Goal: Task Accomplishment & Management: Manage account settings

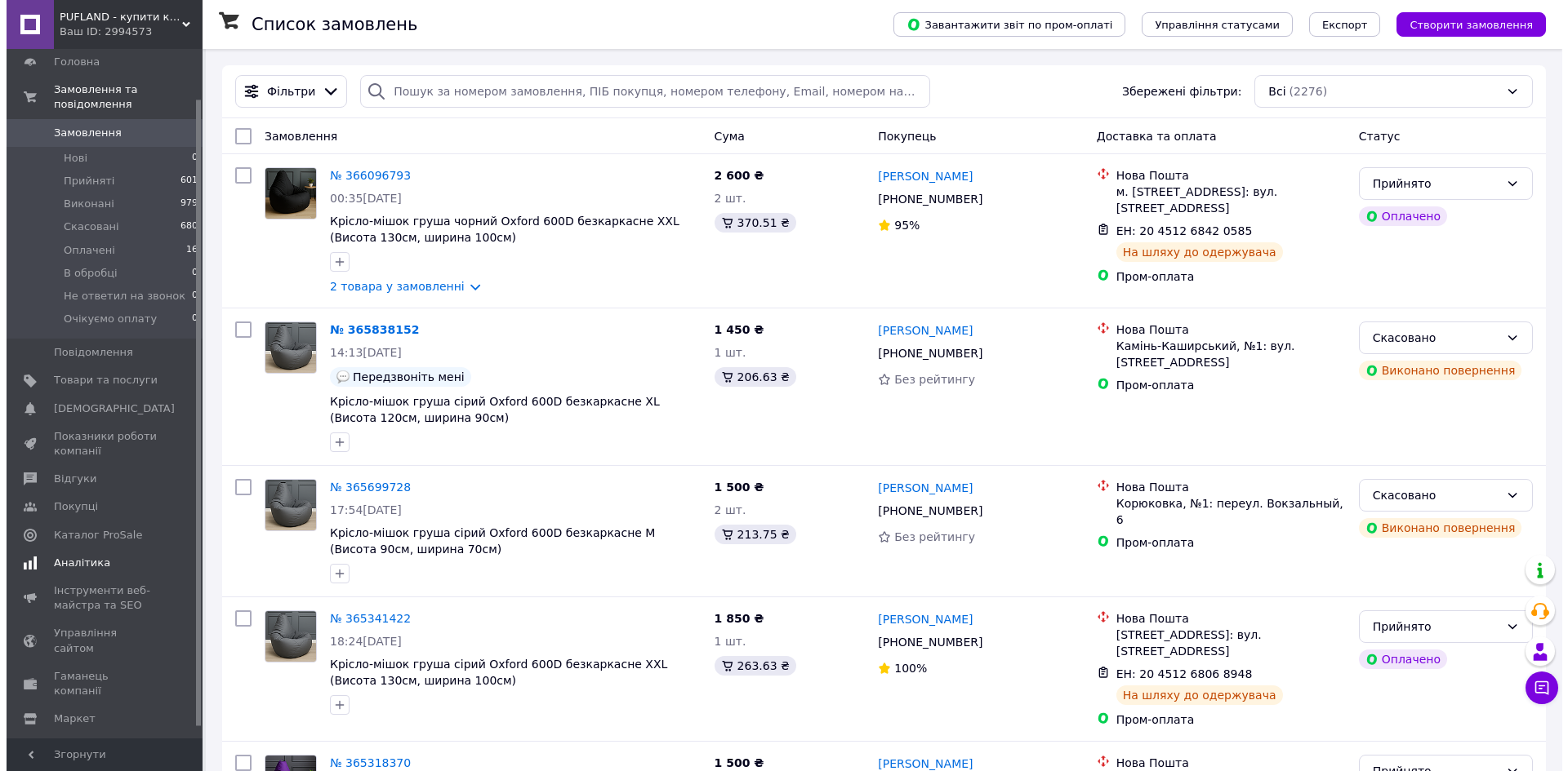
scroll to position [67, 0]
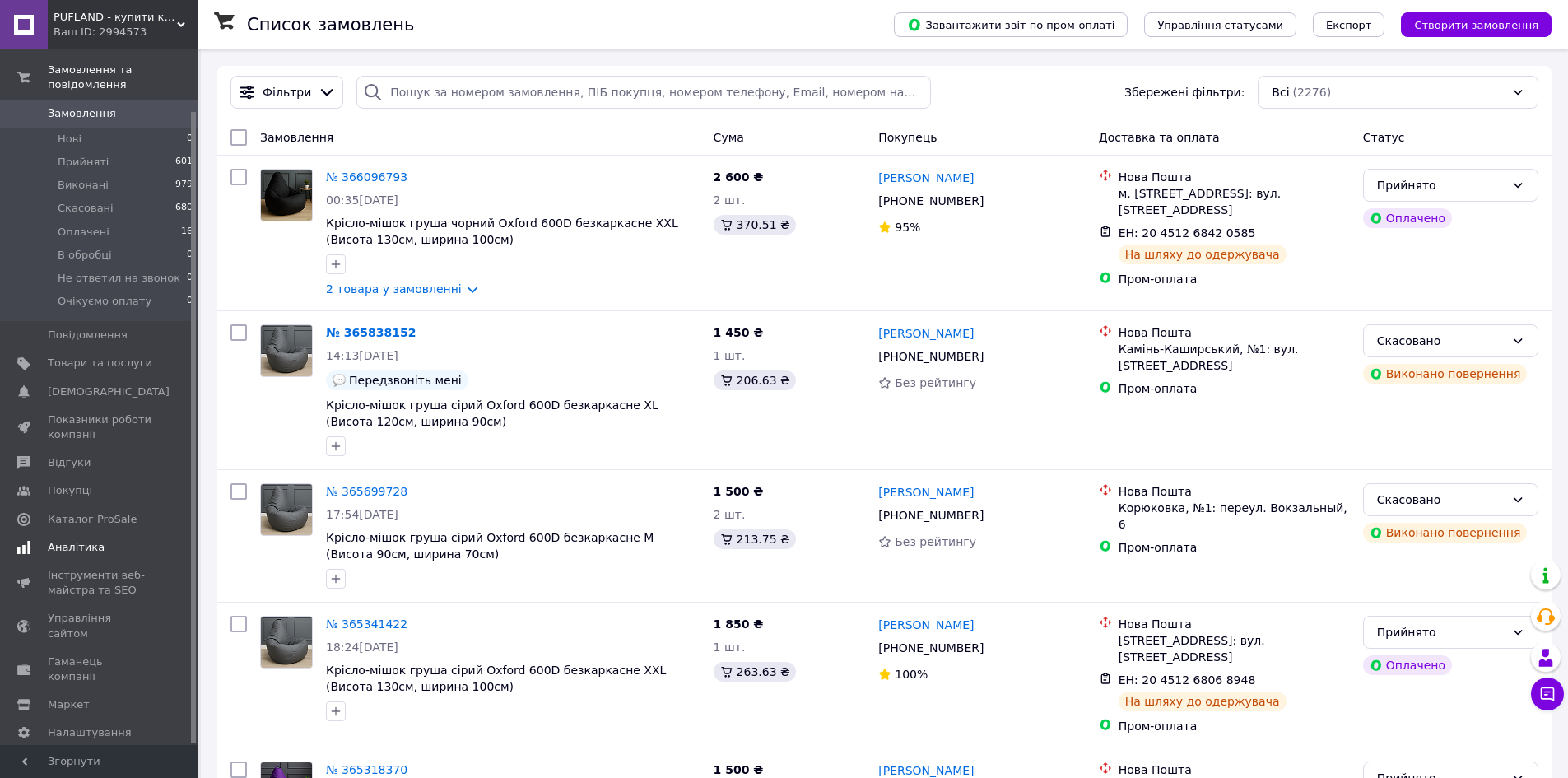
click at [87, 541] on link "Аналітика" at bounding box center [101, 547] width 202 height 28
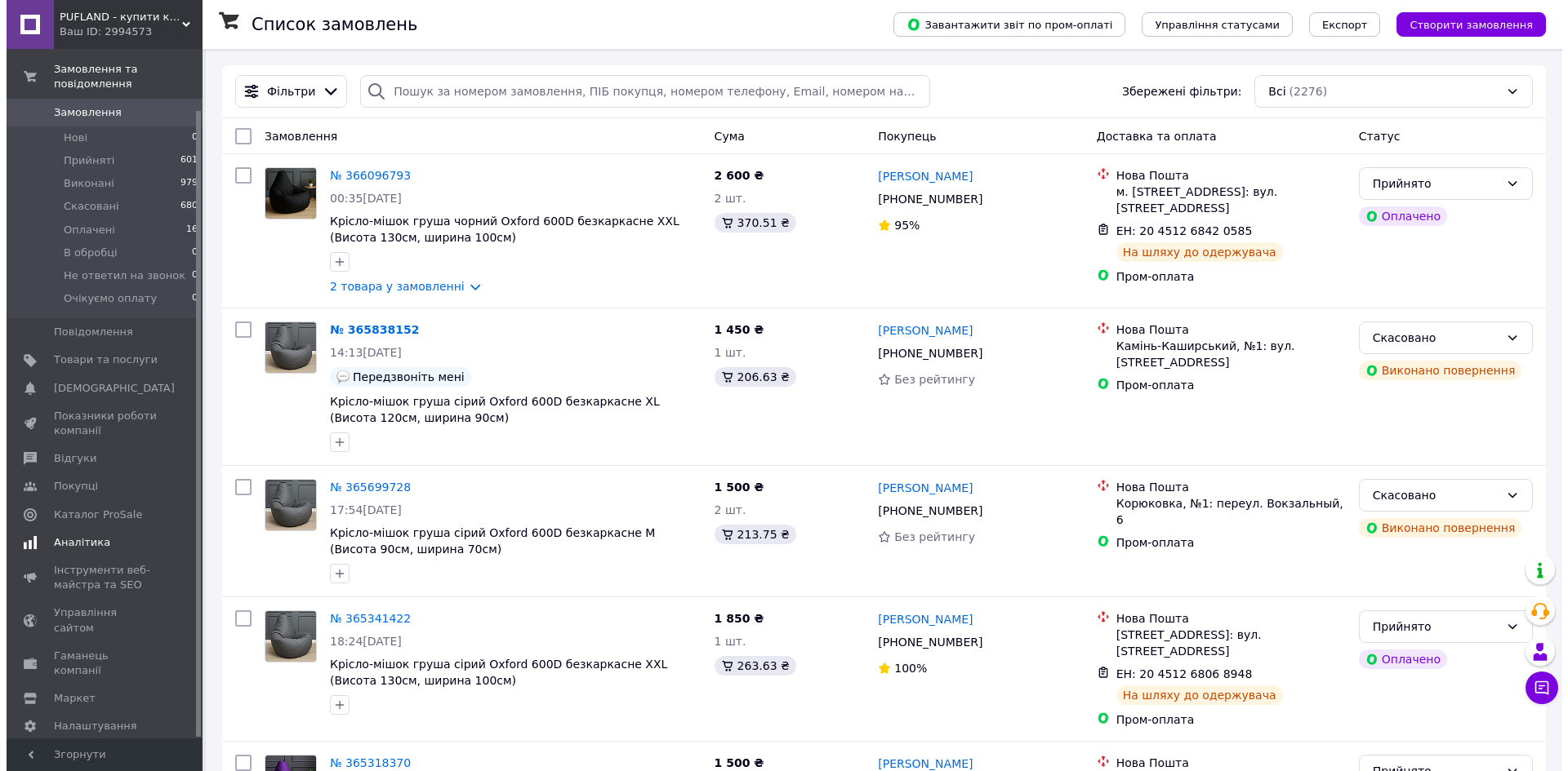
scroll to position [18, 0]
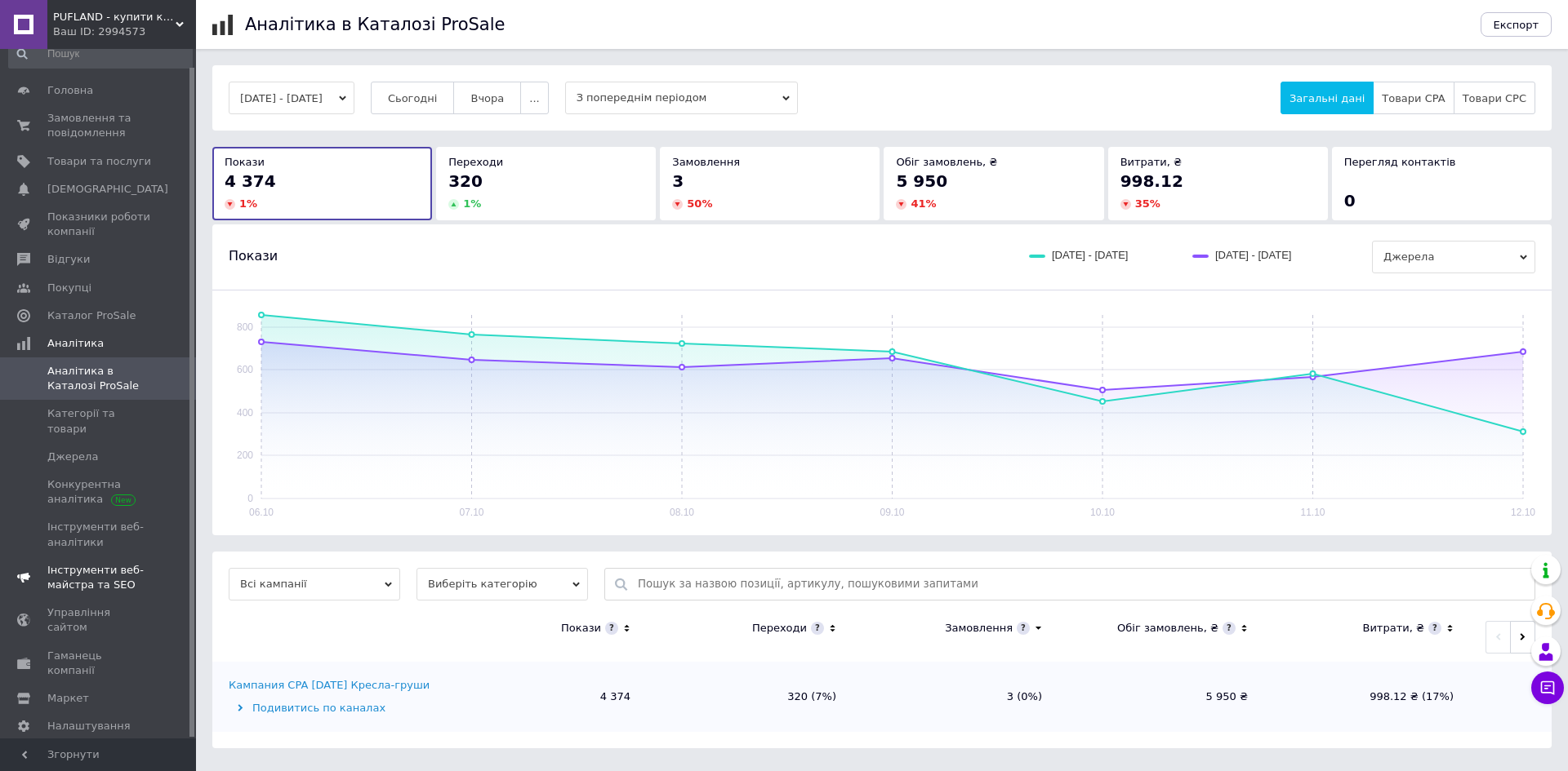
click at [91, 568] on span "Інструменти веб-майстра та SEO" at bounding box center [99, 578] width 103 height 30
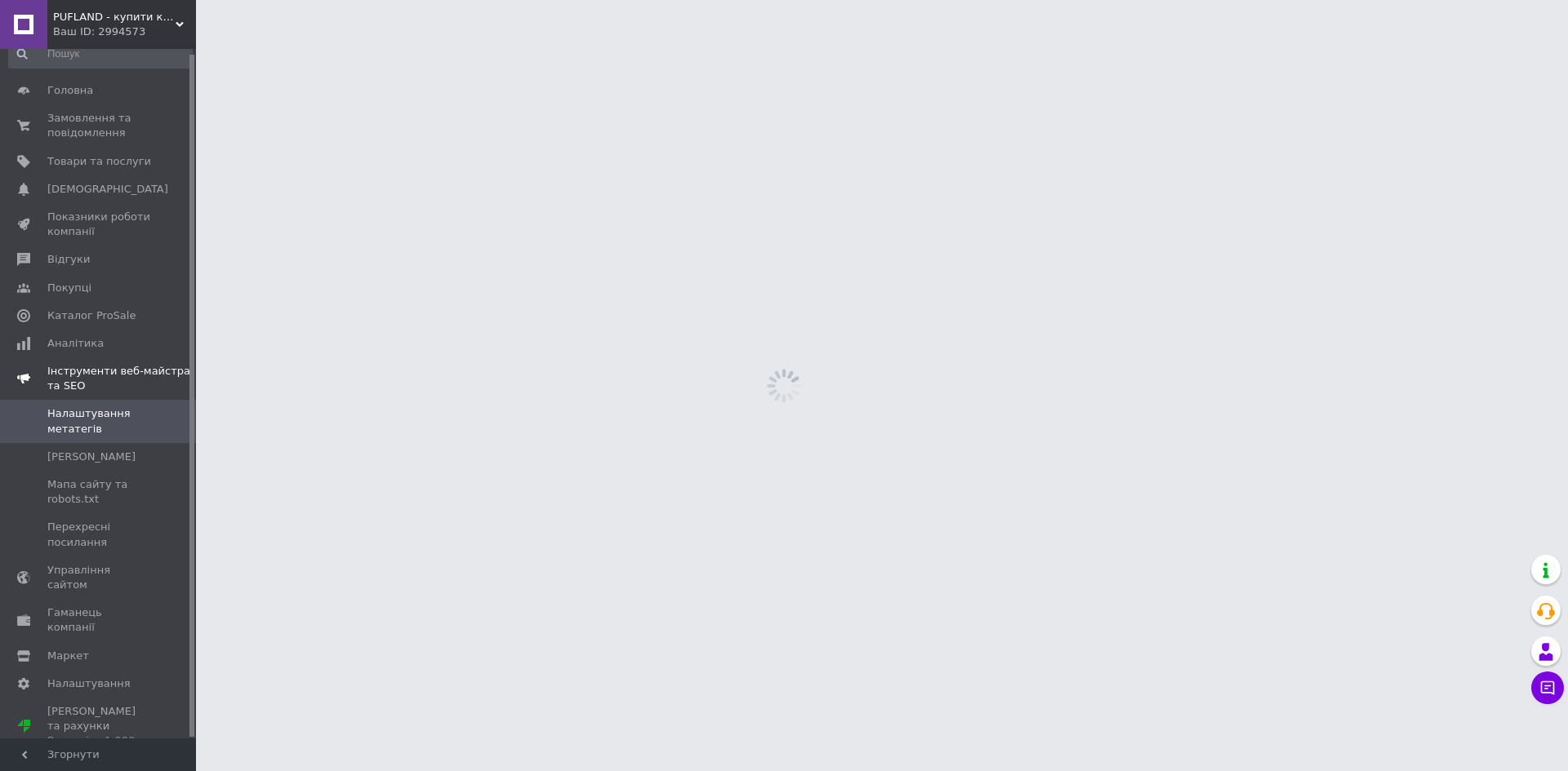
scroll to position [5, 0]
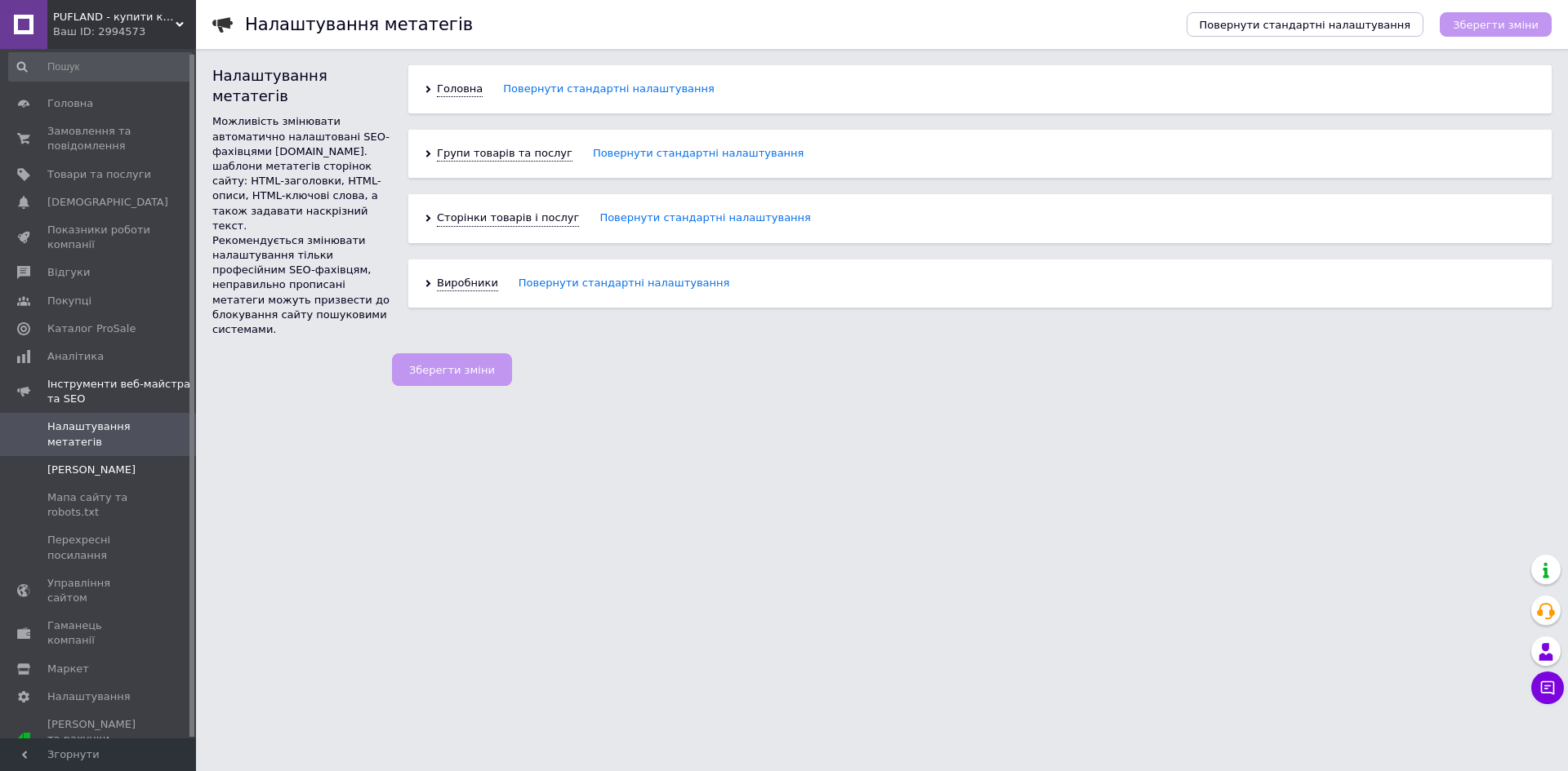
click at [105, 484] on link "[PERSON_NAME]" at bounding box center [100, 470] width 201 height 28
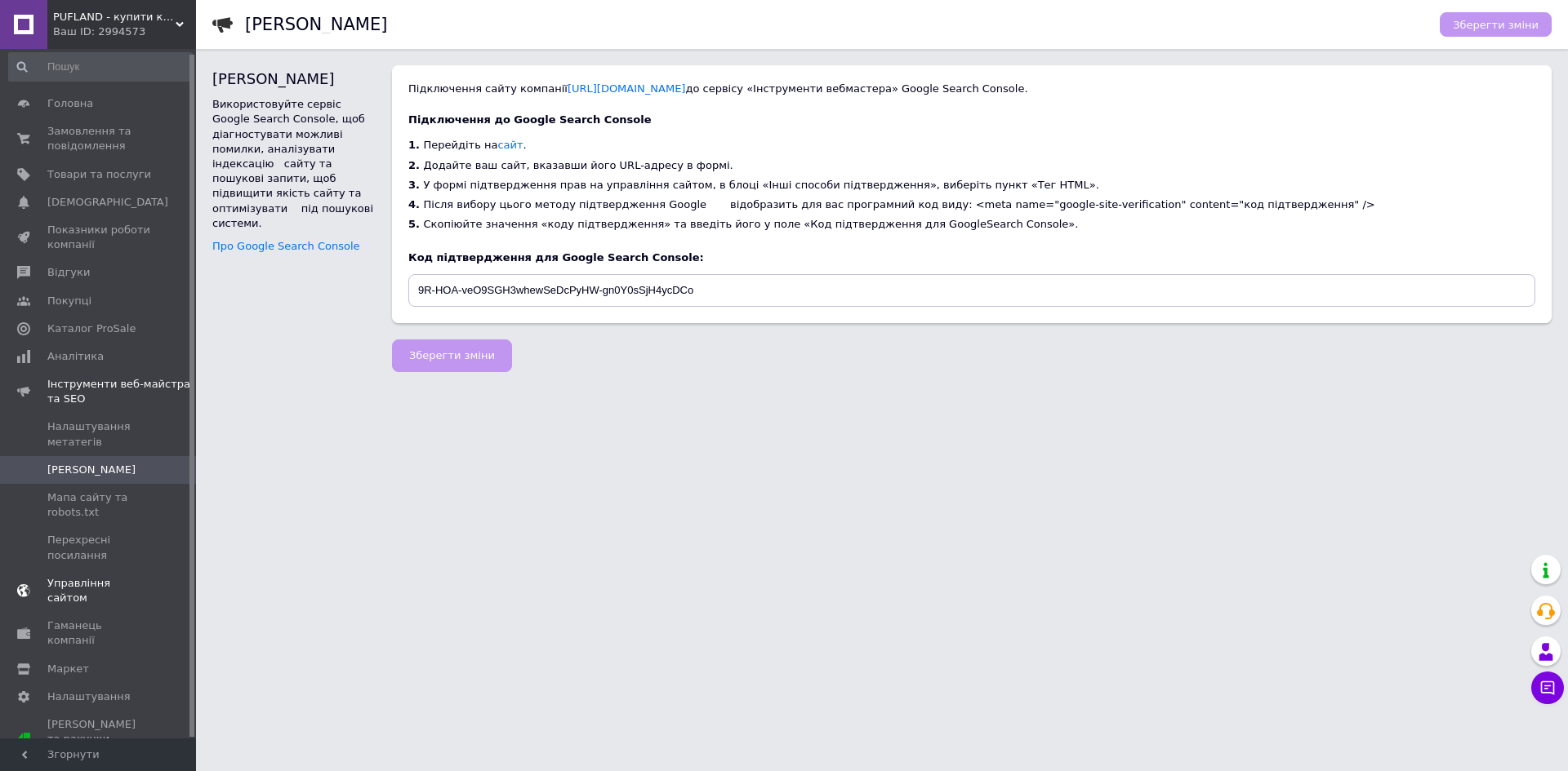
click at [107, 603] on span "Управління сайтом" at bounding box center [99, 591] width 103 height 30
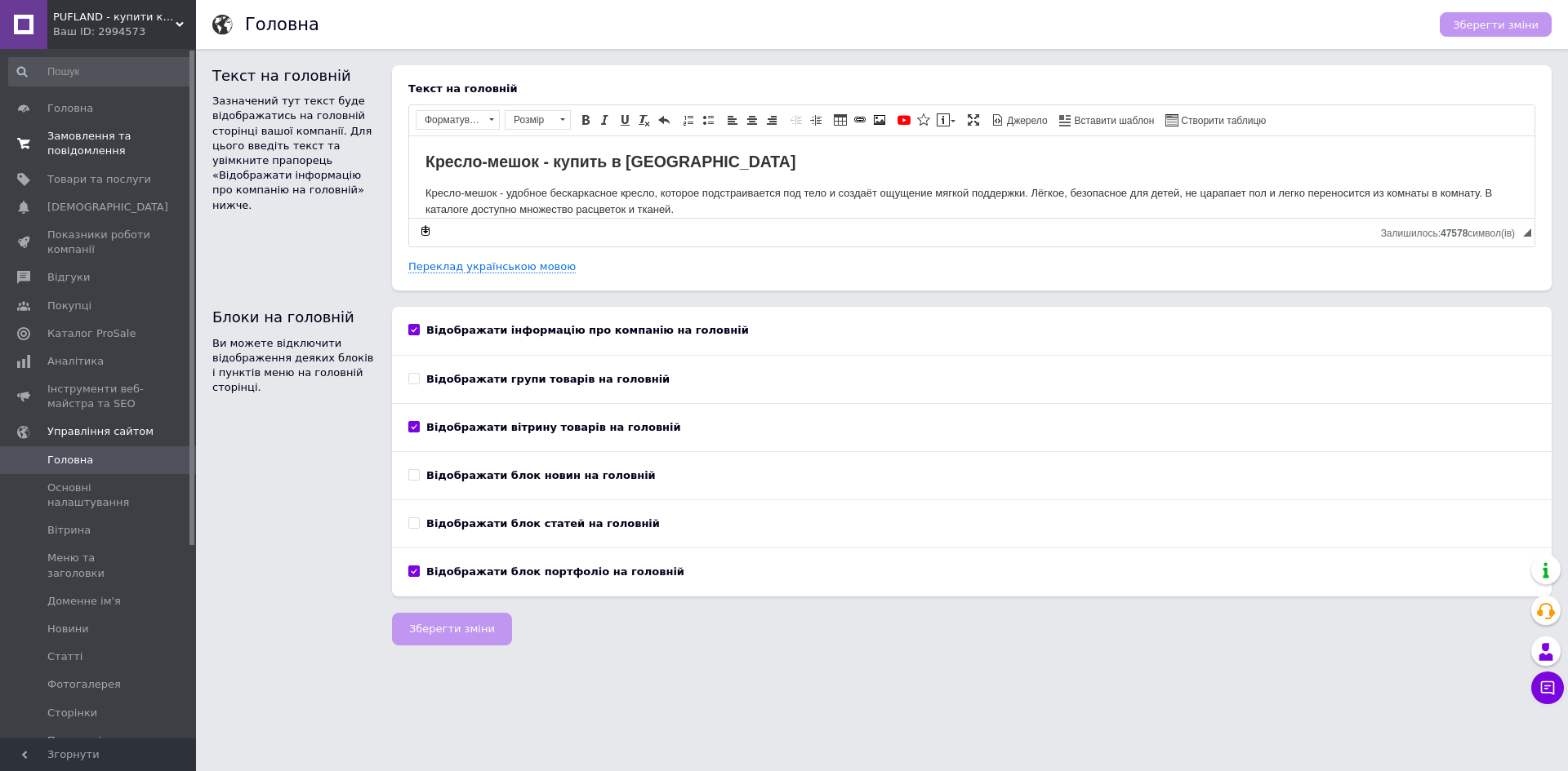
click at [63, 135] on span "Замовлення та повідомлення" at bounding box center [99, 143] width 103 height 30
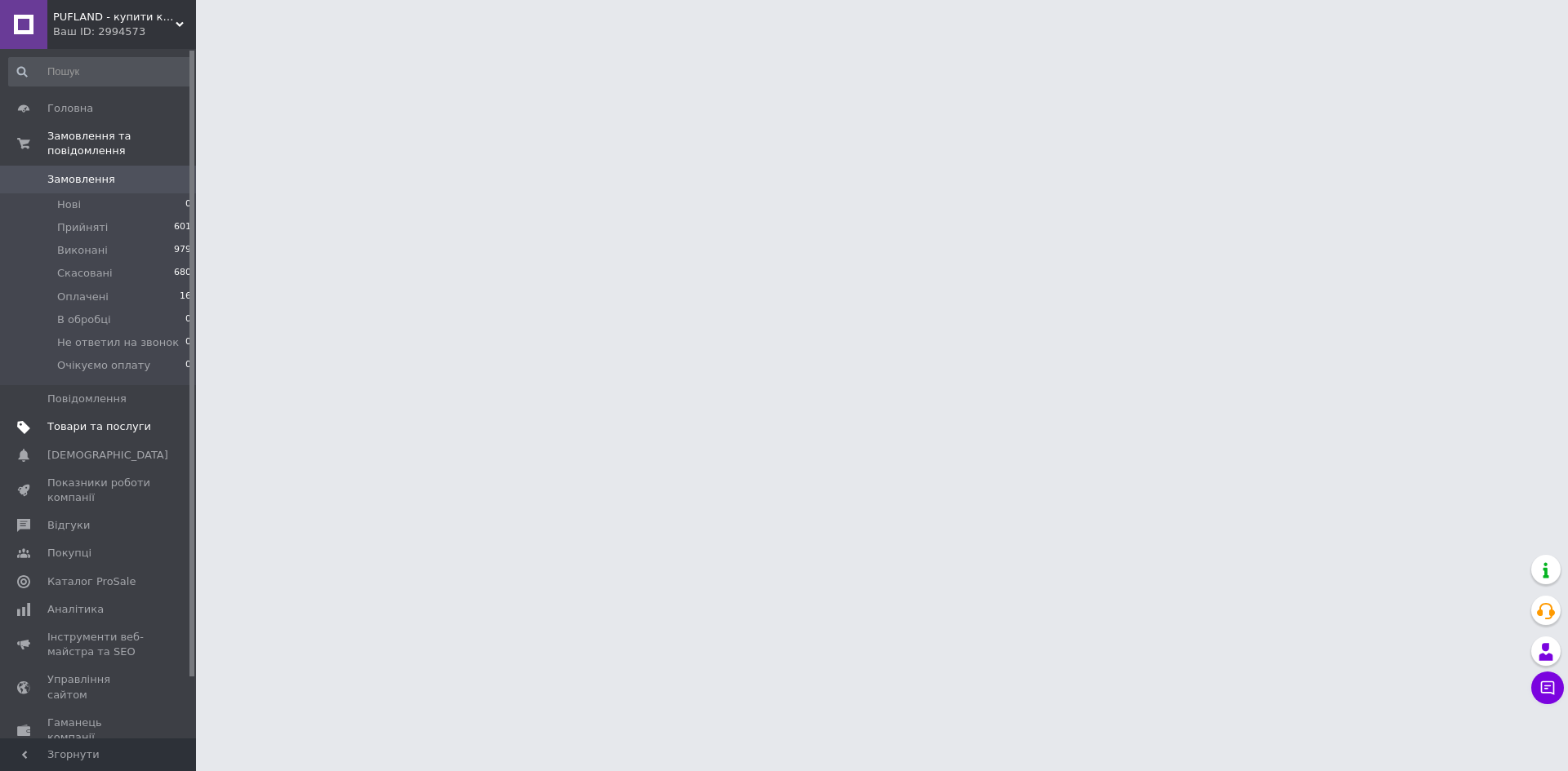
click at [81, 420] on span "Товари та послуги" at bounding box center [99, 427] width 103 height 14
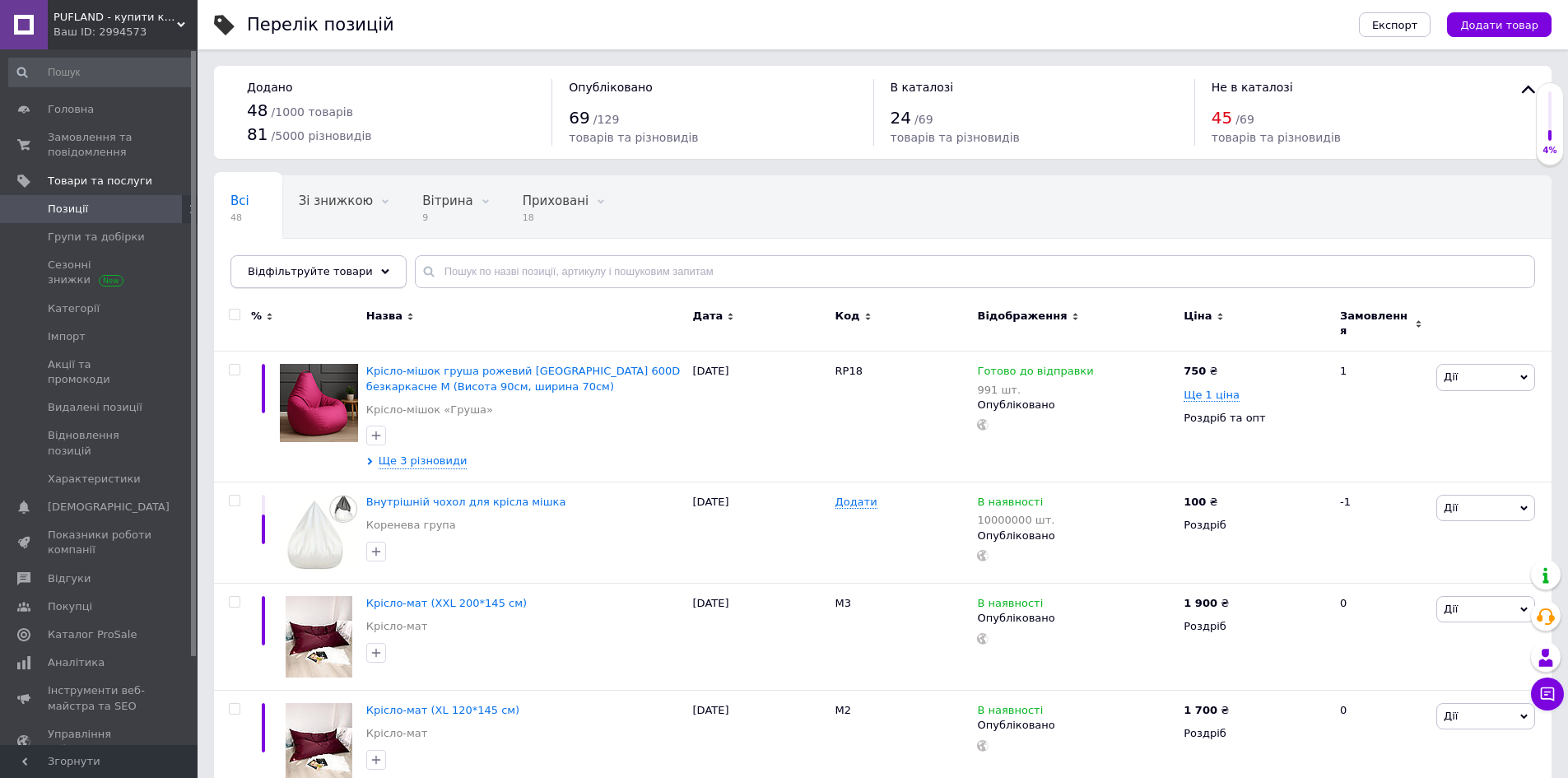
click at [339, 273] on span "Відфільтруйте товари" at bounding box center [310, 272] width 125 height 12
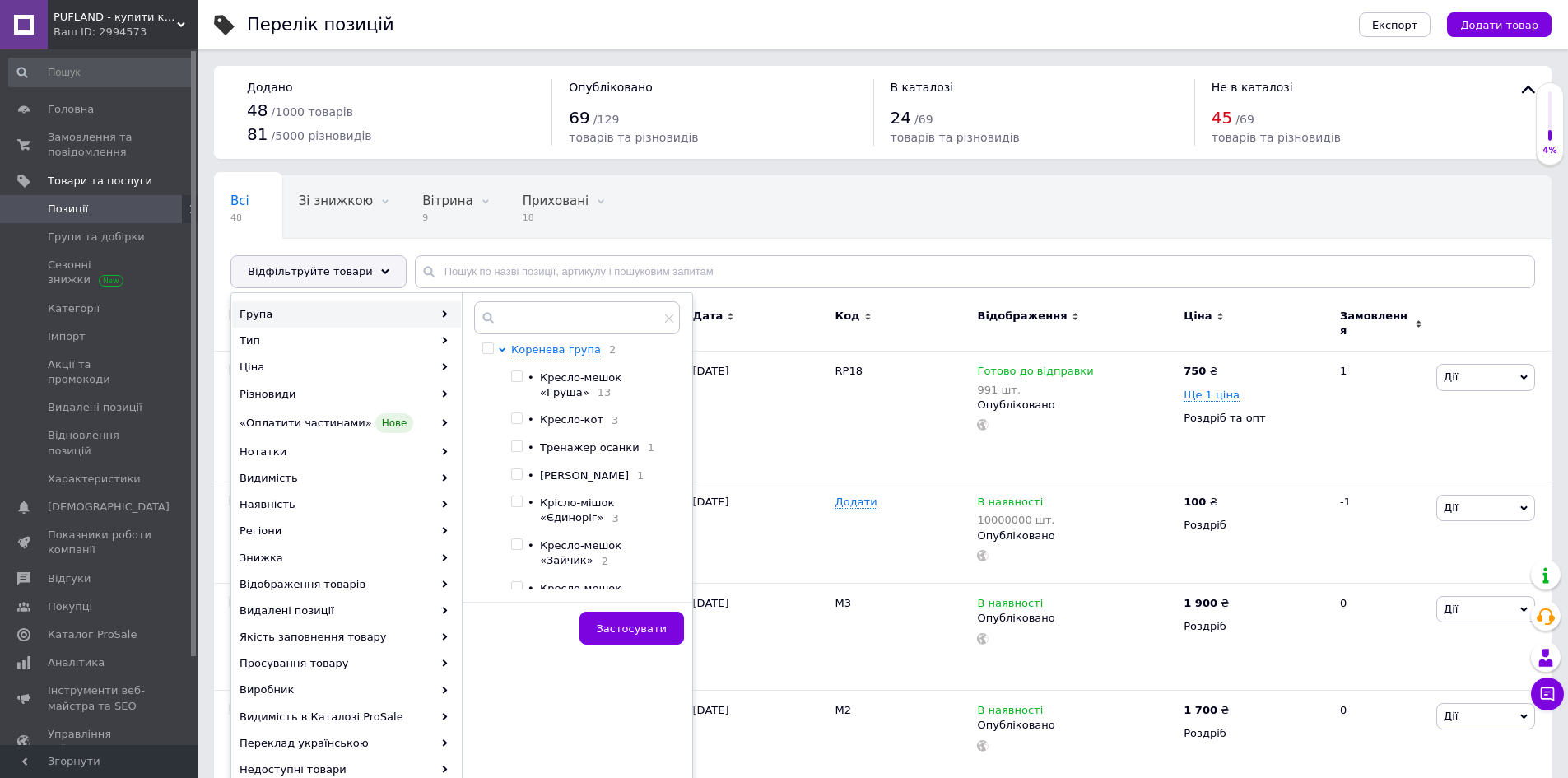
click at [519, 380] on input "checkbox" at bounding box center [516, 377] width 11 height 11
checkbox input "true"
click at [625, 628] on span "Застосувати" at bounding box center [632, 629] width 70 height 12
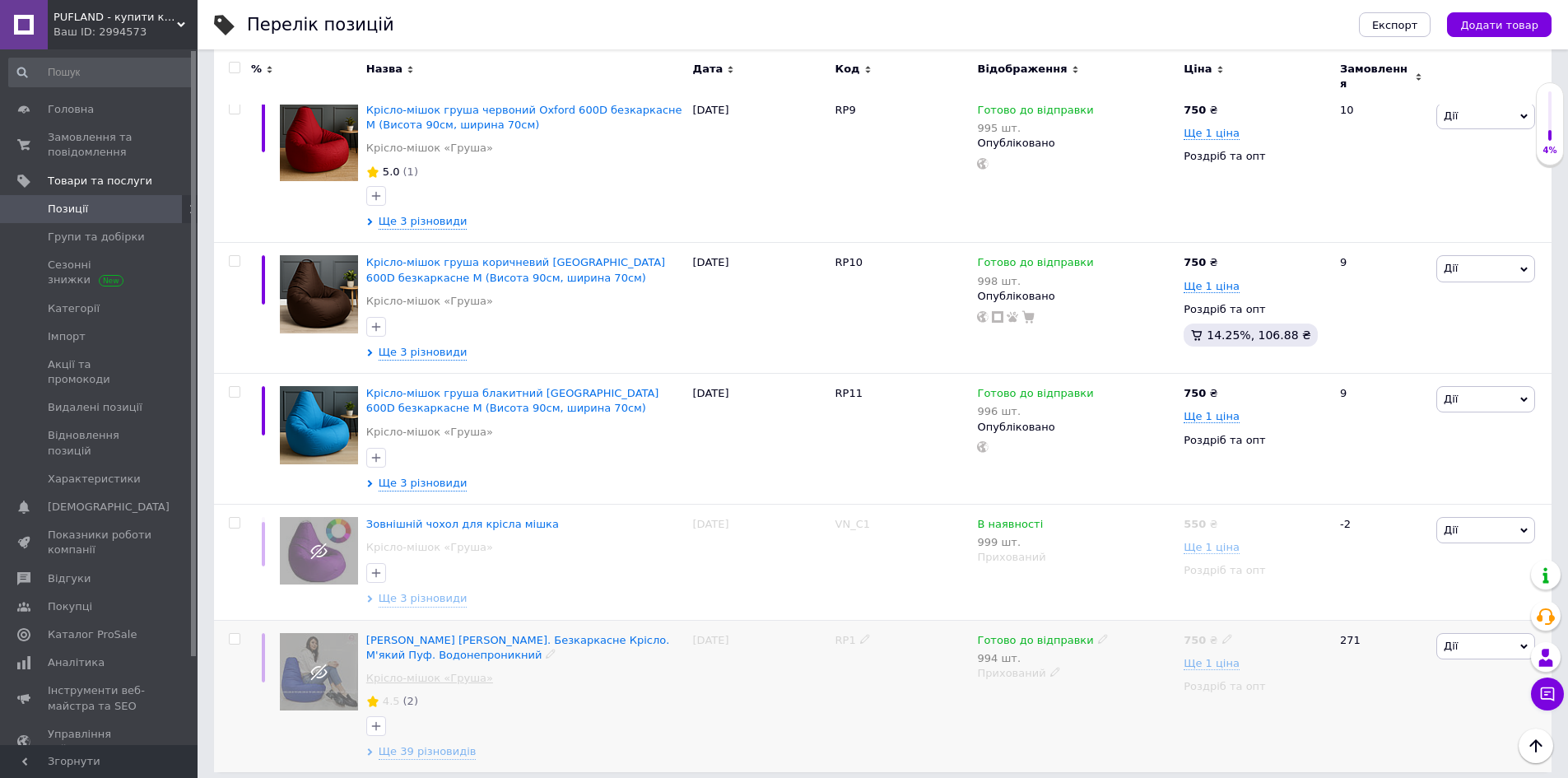
scroll to position [1752, 0]
